Goal: Find specific page/section: Find specific page/section

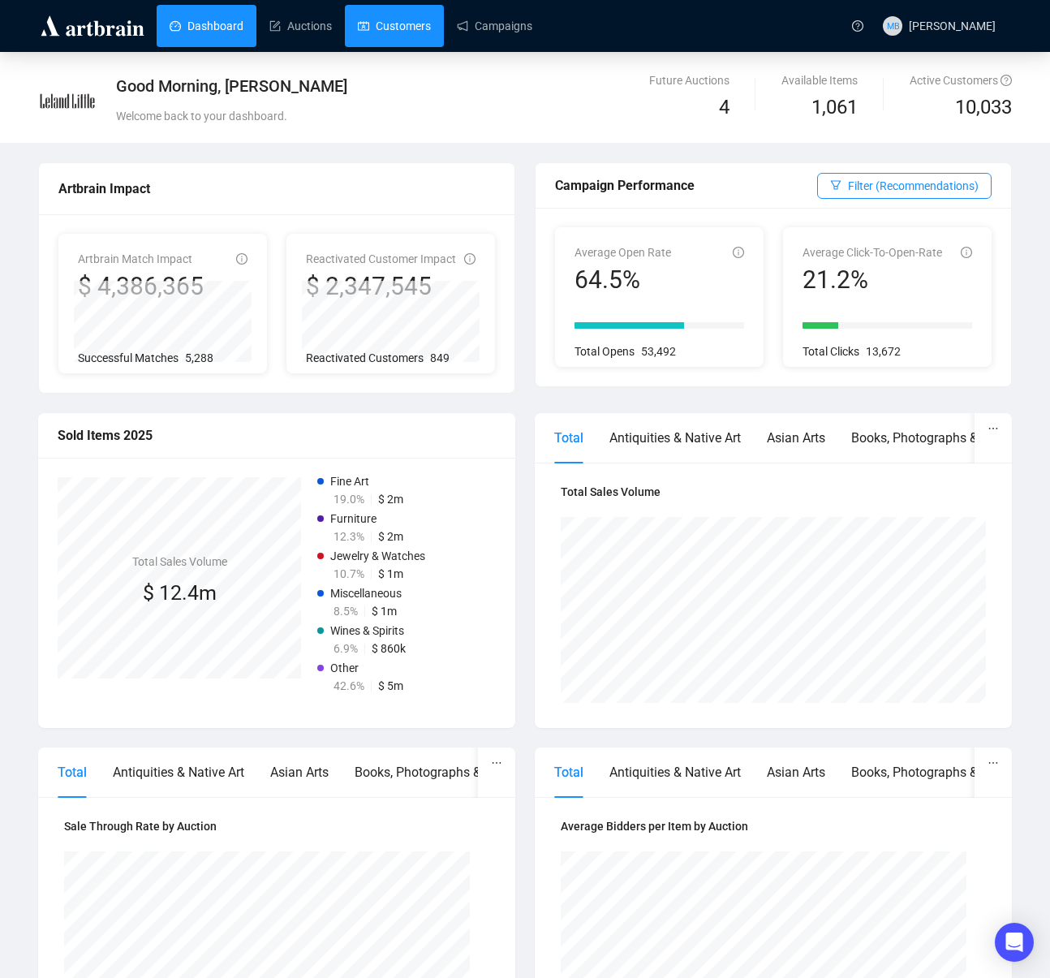
click at [411, 28] on link "Customers" at bounding box center [394, 26] width 73 height 42
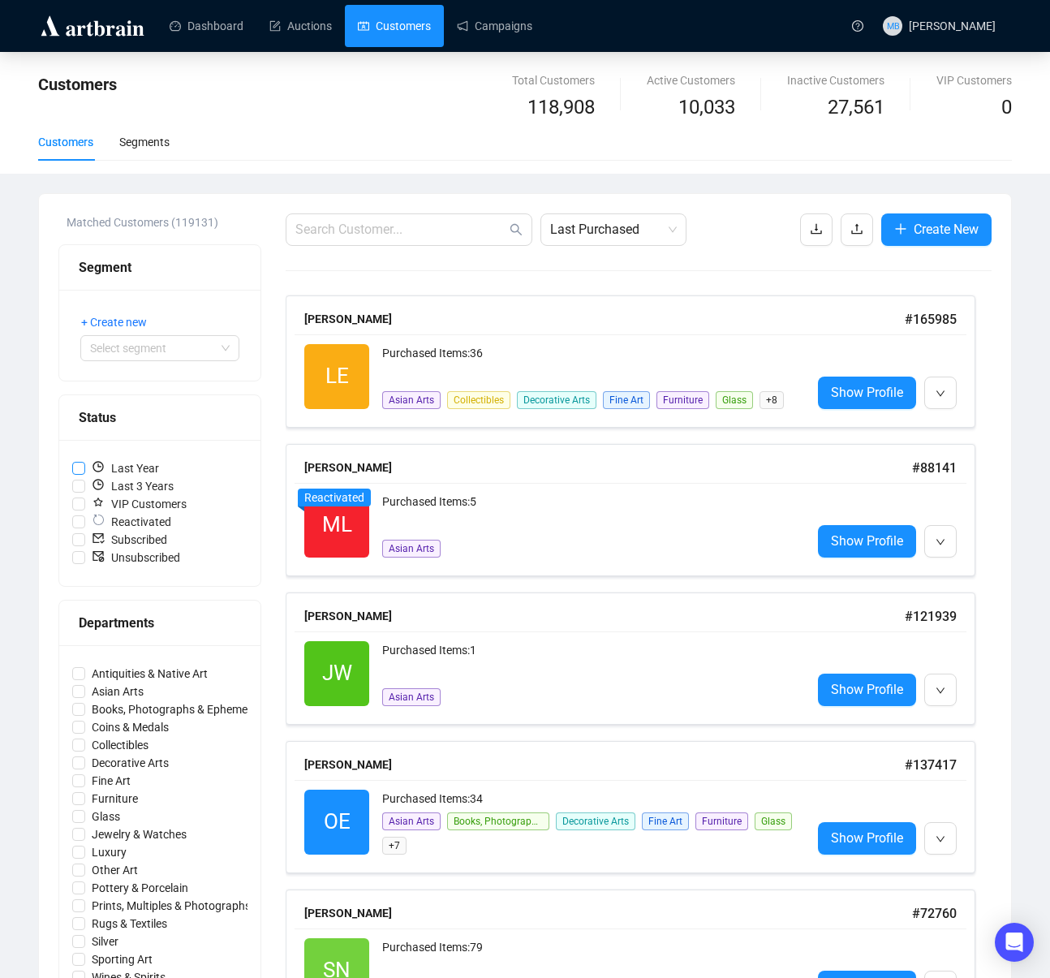
click at [80, 469] on input "Last Year" at bounding box center [78, 468] width 13 height 13
checkbox input "true"
click at [85, 503] on span "VIP Customers" at bounding box center [139, 504] width 108 height 18
click at [85, 503] on input "VIP Customers" at bounding box center [78, 504] width 13 height 13
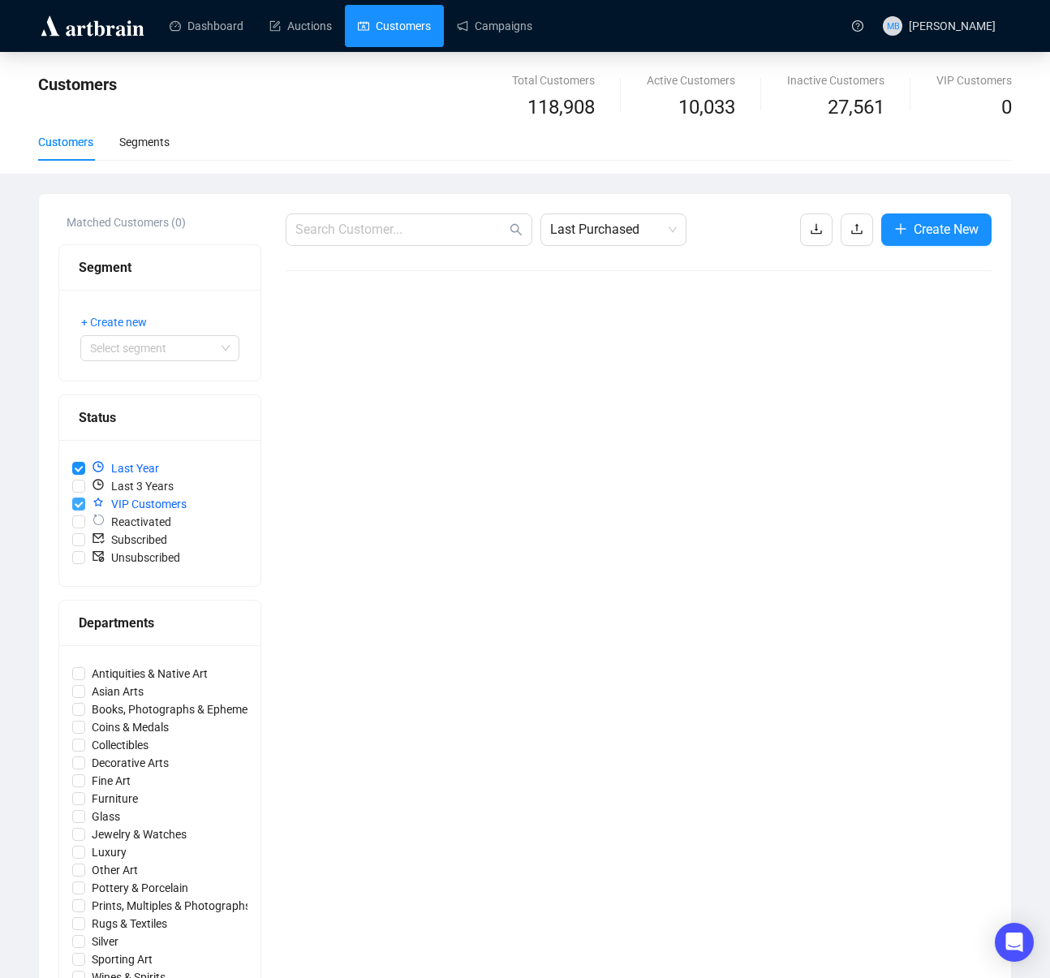
click at [80, 506] on input "VIP Customers" at bounding box center [78, 504] width 13 height 13
checkbox input "false"
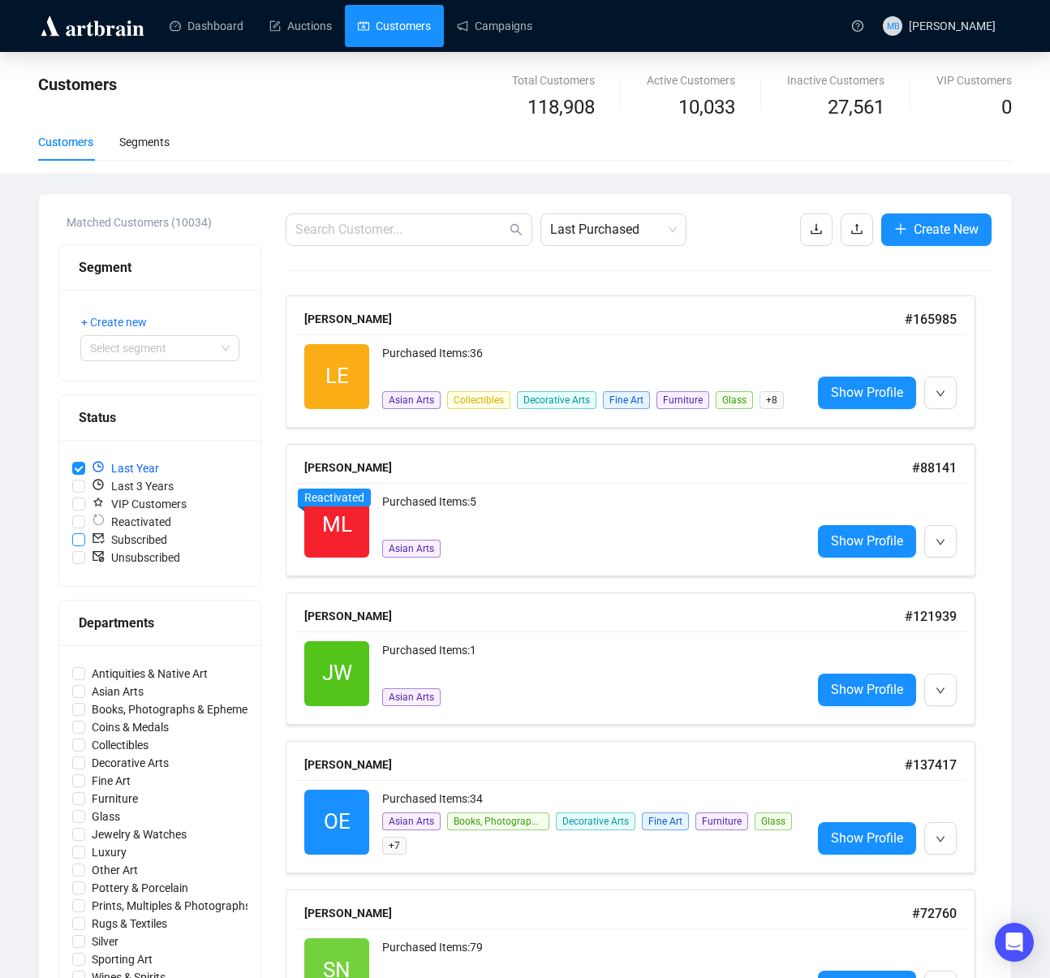
click at [80, 538] on input "Subscribed" at bounding box center [78, 539] width 13 height 13
checkbox input "true"
click at [82, 468] on input "Last Year" at bounding box center [78, 468] width 13 height 13
checkbox input "false"
click at [81, 457] on div "Last Year Last 3 Years VIP Customers Reactivated Subscribed Unsubscribed" at bounding box center [159, 513] width 201 height 146
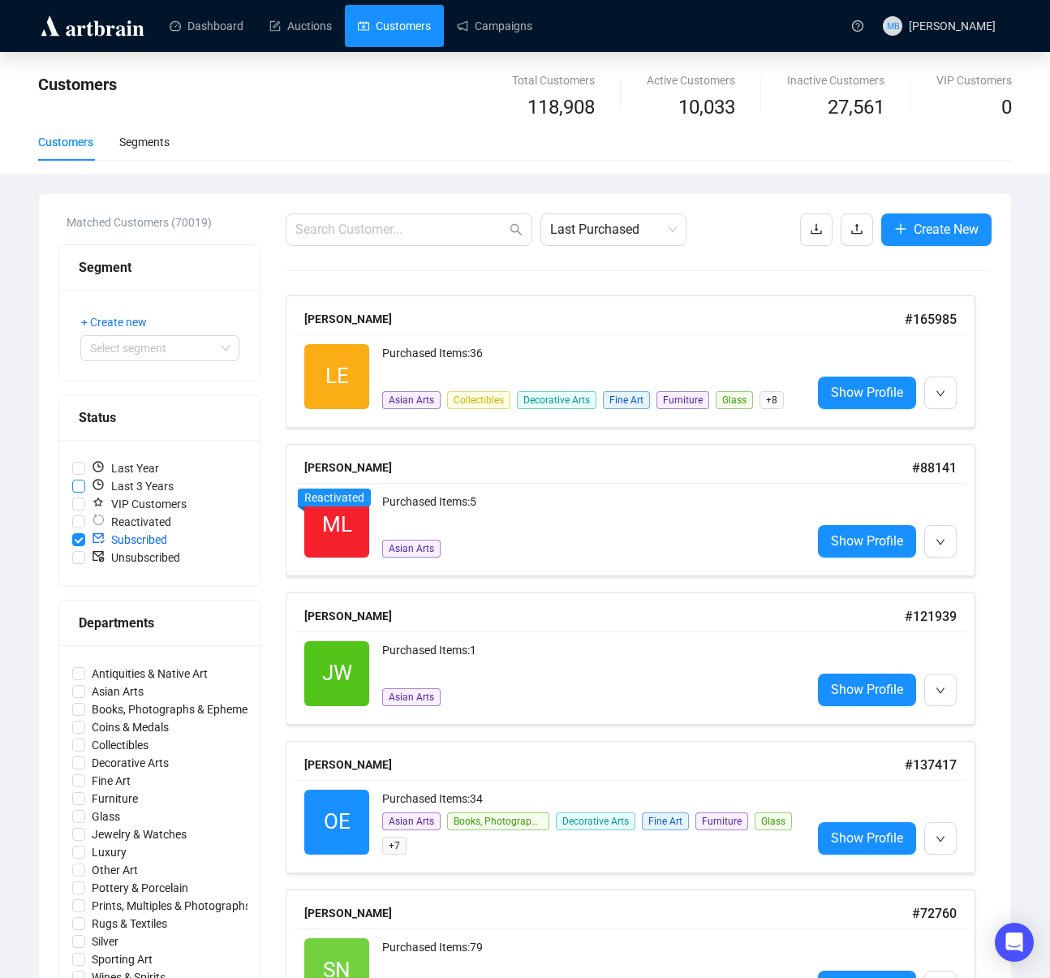
click at [78, 481] on input "Last 3 Years" at bounding box center [78, 486] width 13 height 13
checkbox input "true"
click at [644, 239] on span "Last Purchased" at bounding box center [613, 229] width 127 height 31
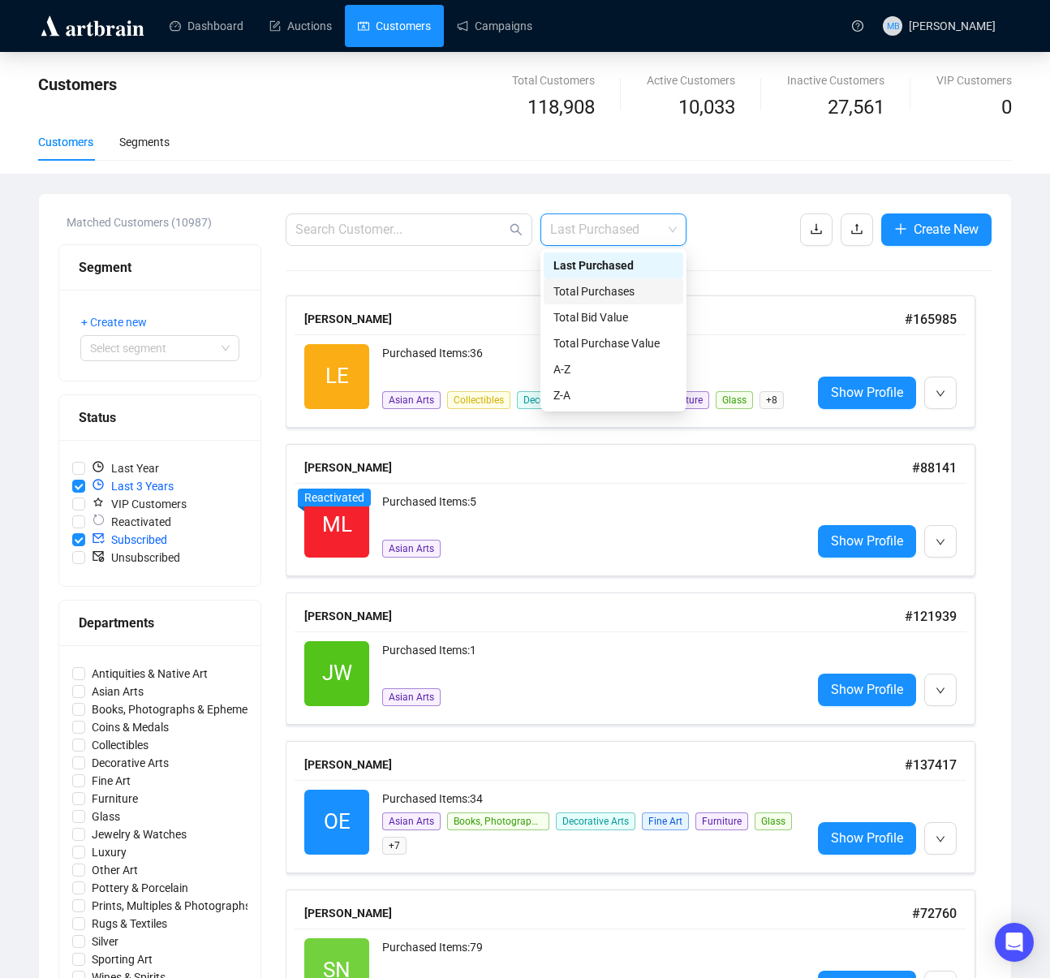
click at [644, 292] on div "Total Purchases" at bounding box center [614, 291] width 120 height 18
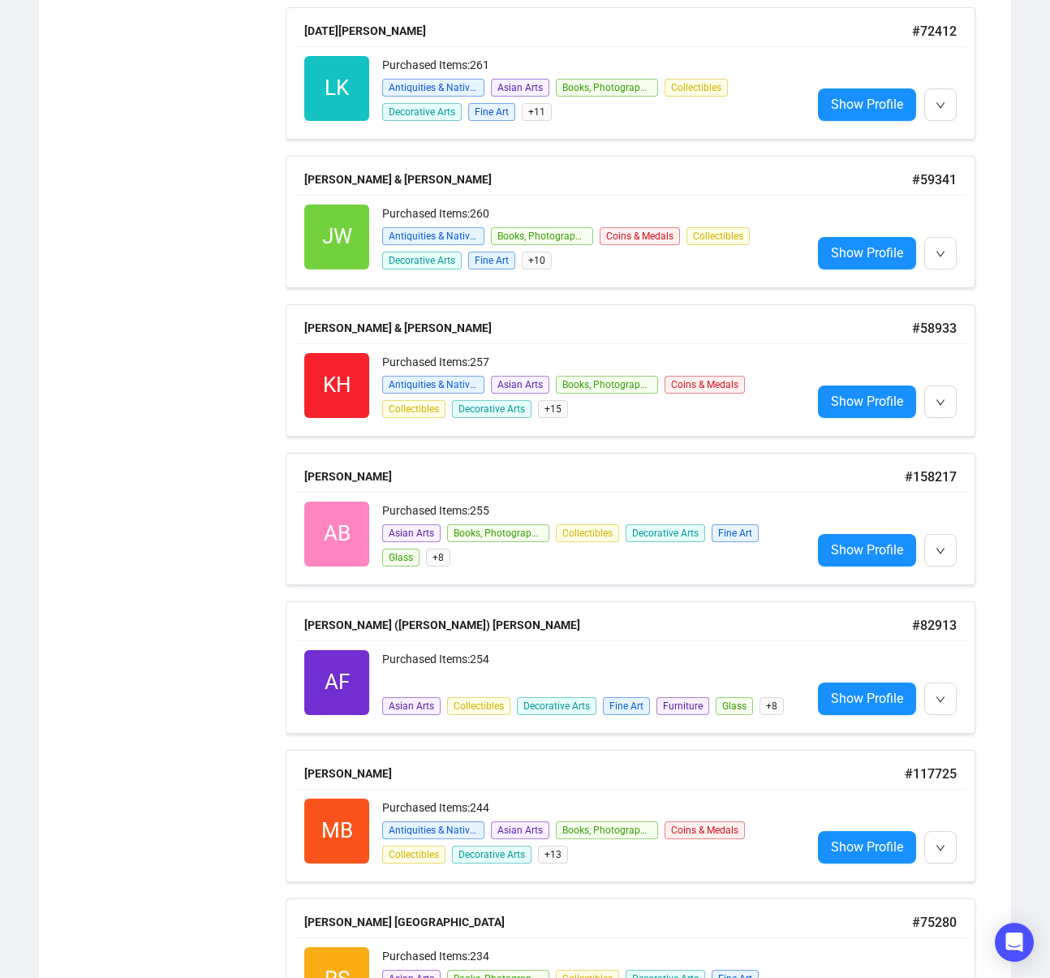
scroll to position [5707, 0]
